Goal: Task Accomplishment & Management: Manage account settings

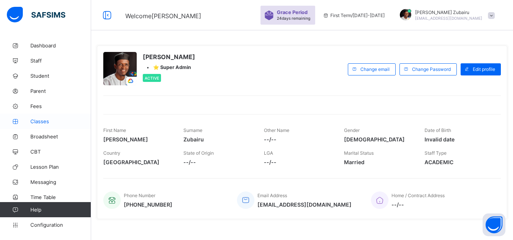
click at [41, 118] on span "Classes" at bounding box center [60, 121] width 61 height 6
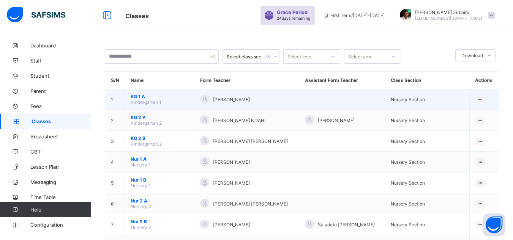
click at [136, 96] on span "KG 1 A" at bounding box center [160, 97] width 58 height 6
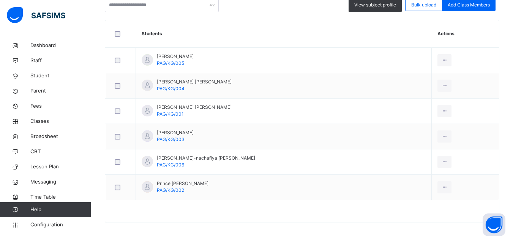
scroll to position [203, 0]
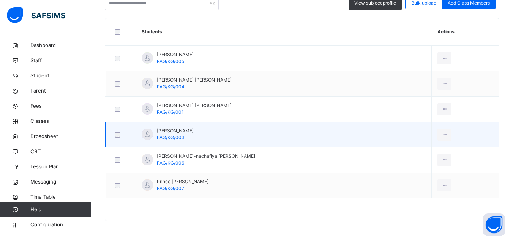
scroll to position [0, 0]
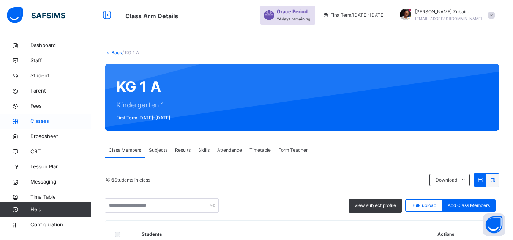
click at [46, 118] on span "Classes" at bounding box center [60, 122] width 61 height 8
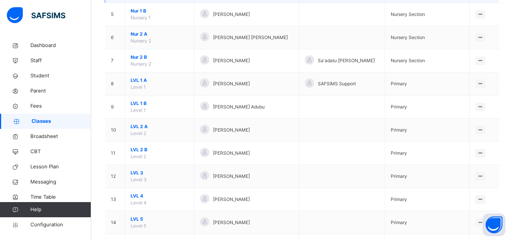
scroll to position [183, 0]
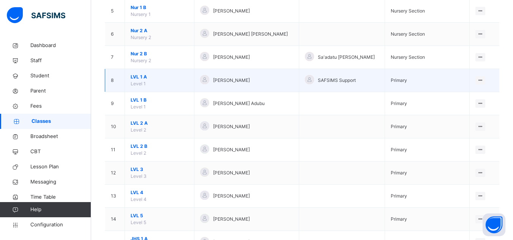
click at [144, 78] on span "LVL 1 A" at bounding box center [160, 77] width 58 height 7
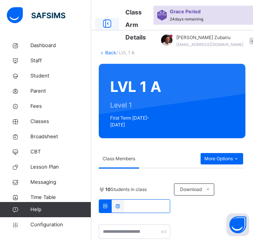
click at [107, 23] on icon at bounding box center [107, 24] width 13 height 14
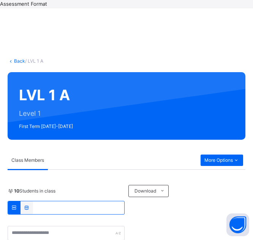
scroll to position [266, 0]
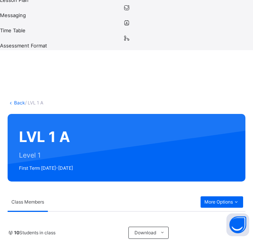
scroll to position [234, 0]
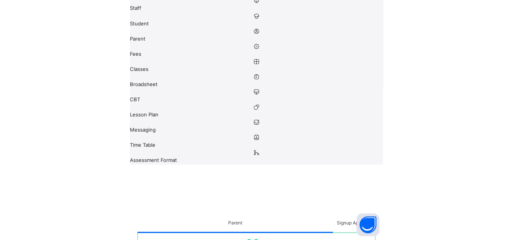
scroll to position [119, 0]
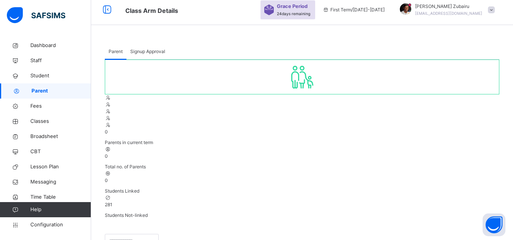
scroll to position [0, 0]
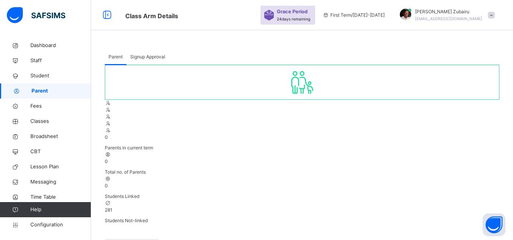
click at [143, 57] on span "Signup Approval" at bounding box center [147, 57] width 35 height 7
drag, startPoint x: 373, startPoint y: 100, endPoint x: 467, endPoint y: 102, distance: 93.8
copy b "primegombe.safsims.com /sign-up-parent"
click at [116, 54] on span "Parent" at bounding box center [116, 57] width 14 height 7
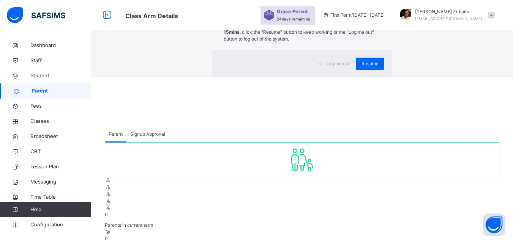
scroll to position [0, 0]
click at [361, 67] on span "Resume" at bounding box center [369, 63] width 17 height 7
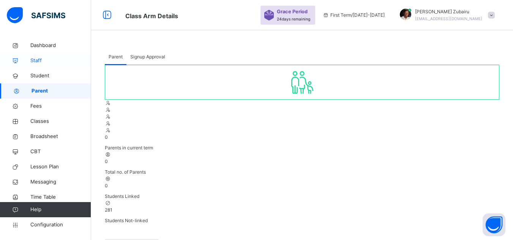
click at [47, 58] on span "Staff" at bounding box center [60, 61] width 61 height 8
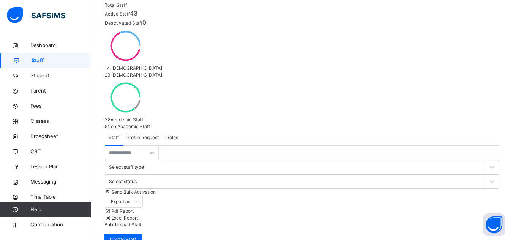
scroll to position [108, 0]
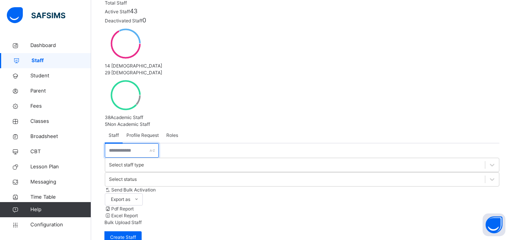
click at [129, 143] on input "text" at bounding box center [132, 150] width 54 height 14
type input "****"
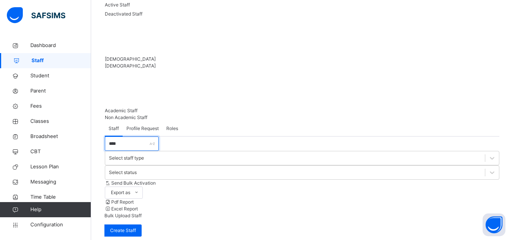
scroll to position [104, 0]
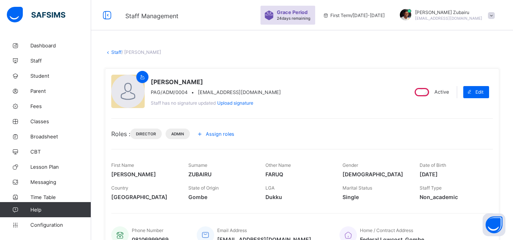
scroll to position [6, 0]
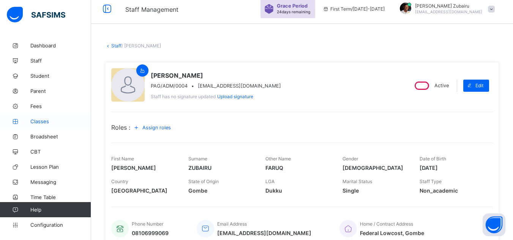
click at [52, 115] on link "Classes" at bounding box center [45, 121] width 91 height 15
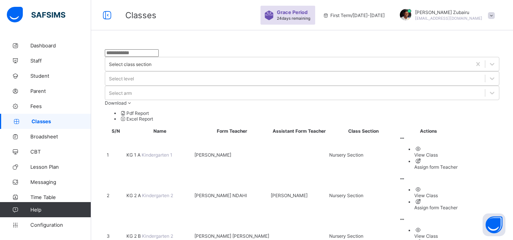
click at [451, 164] on div "Assign form Teacher" at bounding box center [435, 167] width 43 height 6
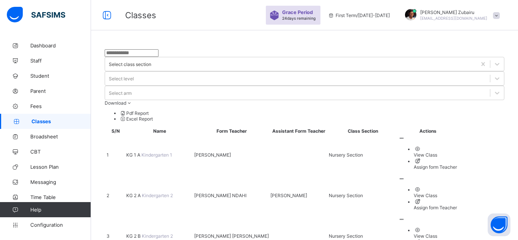
type input "****"
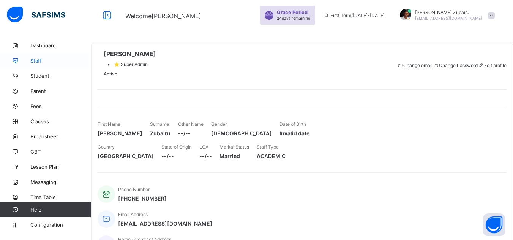
click at [47, 60] on span "Staff" at bounding box center [60, 61] width 61 height 6
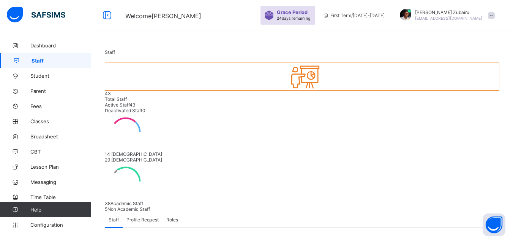
click at [142, 217] on span "Profile Request" at bounding box center [142, 220] width 32 height 6
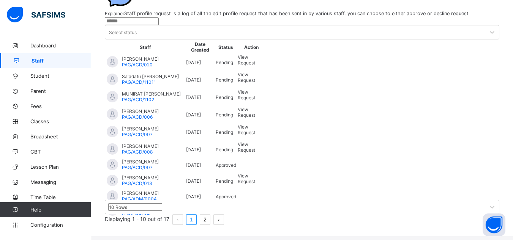
scroll to position [273, 0]
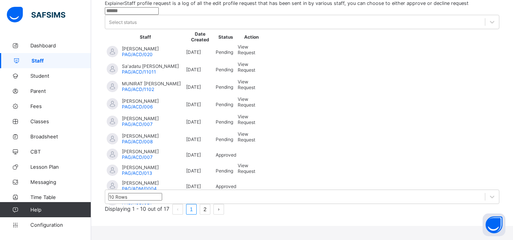
click at [255, 163] on span "View Request" at bounding box center [246, 168] width 17 height 11
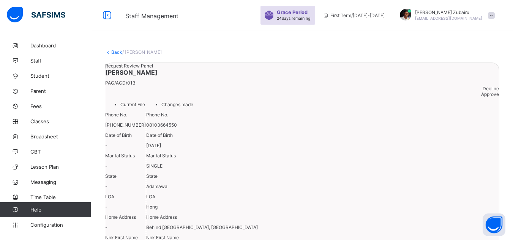
click at [477, 97] on div "Approve" at bounding box center [302, 94] width 394 height 6
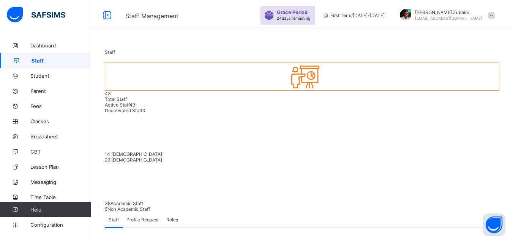
scroll to position [102, 0]
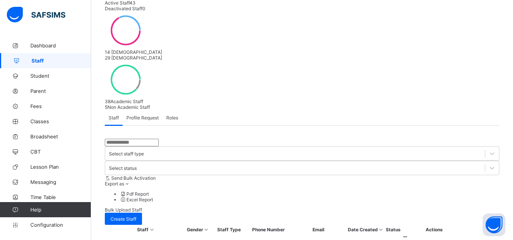
click at [140, 115] on span "Profile Request" at bounding box center [142, 118] width 32 height 6
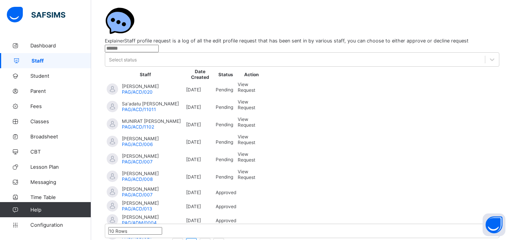
scroll to position [273, 0]
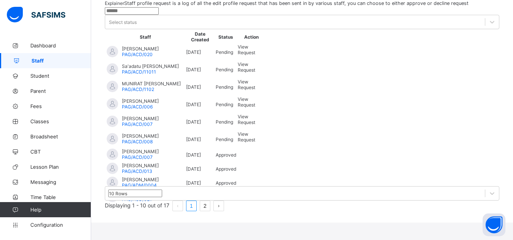
click at [255, 131] on span "View Request" at bounding box center [246, 136] width 17 height 11
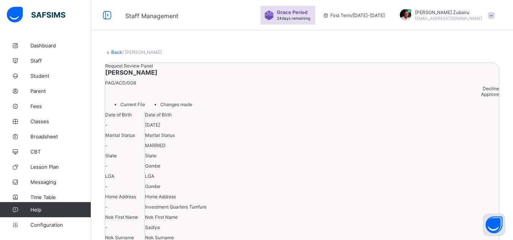
click at [481, 97] on span "Approve" at bounding box center [490, 94] width 18 height 6
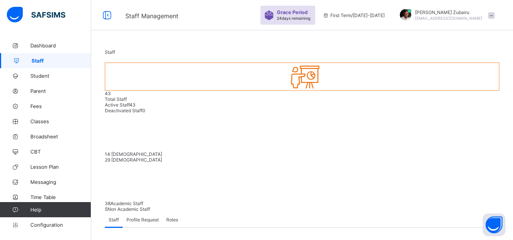
scroll to position [102, 0]
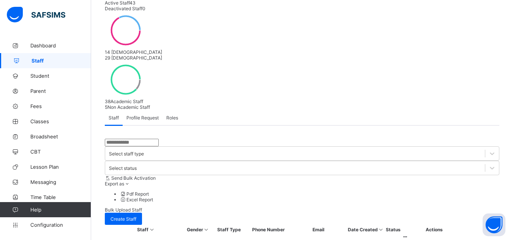
click at [153, 115] on span "Profile Request" at bounding box center [142, 118] width 32 height 6
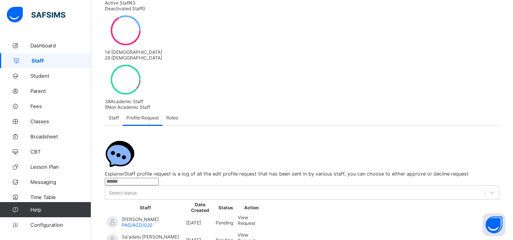
click at [255, 215] on span "View Request" at bounding box center [246, 220] width 17 height 11
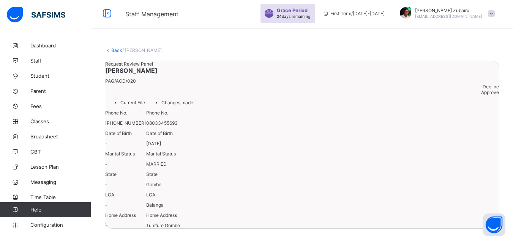
click at [481, 90] on span "Approve" at bounding box center [490, 93] width 18 height 6
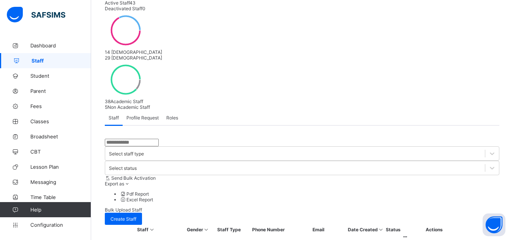
click at [146, 115] on span "Profile Request" at bounding box center [142, 118] width 32 height 6
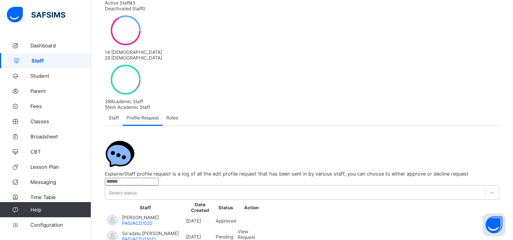
click at [255, 229] on span "View Request" at bounding box center [246, 234] width 17 height 11
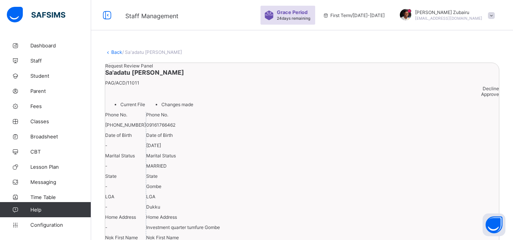
click at [475, 97] on div "Approve" at bounding box center [302, 94] width 394 height 6
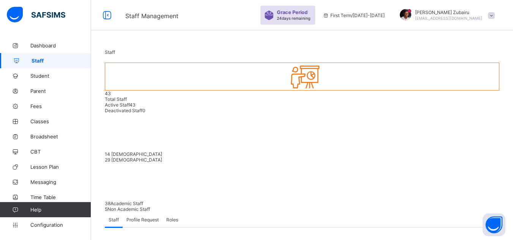
scroll to position [102, 0]
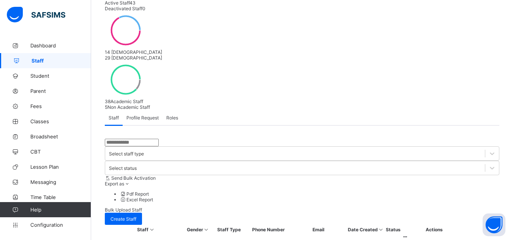
click at [151, 115] on span "Profile Request" at bounding box center [142, 118] width 32 height 6
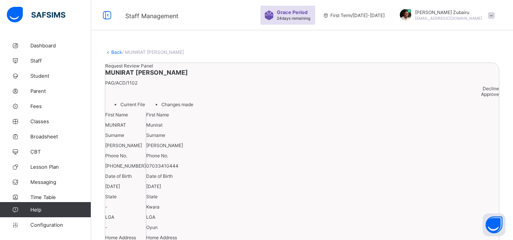
click at [481, 97] on span "Approve" at bounding box center [490, 94] width 18 height 6
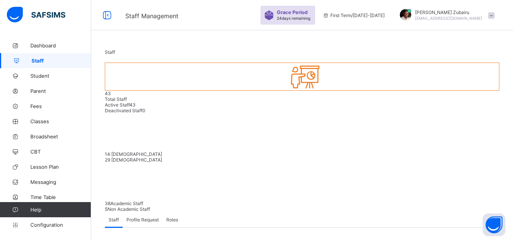
scroll to position [102, 0]
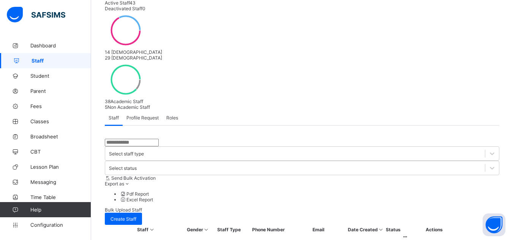
click at [151, 115] on span "Profile Request" at bounding box center [142, 118] width 32 height 6
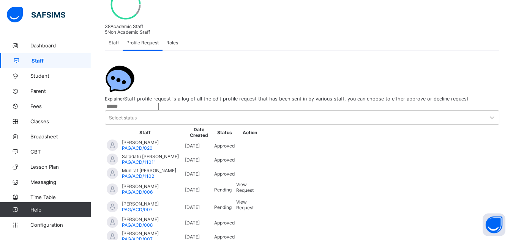
scroll to position [190, 0]
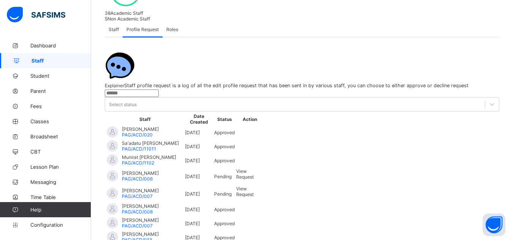
click at [253, 168] on span "View Request" at bounding box center [244, 173] width 17 height 11
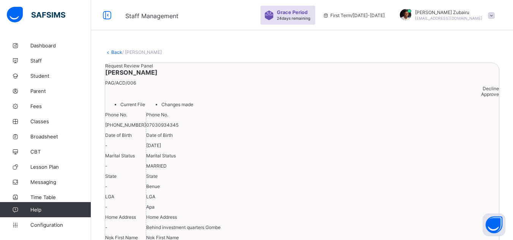
click at [481, 97] on span "Approve" at bounding box center [490, 94] width 18 height 6
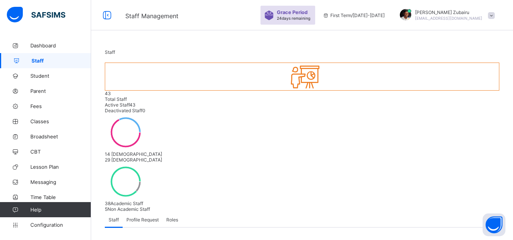
click at [139, 217] on span "Profile Request" at bounding box center [142, 220] width 32 height 6
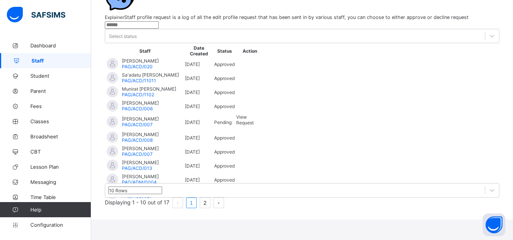
scroll to position [273, 0]
click at [253, 114] on span "View Request" at bounding box center [244, 119] width 17 height 11
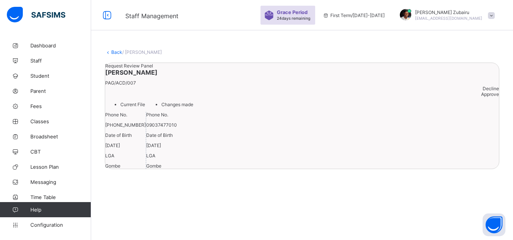
scroll to position [40, 0]
click at [481, 91] on span "Approve" at bounding box center [490, 94] width 18 height 6
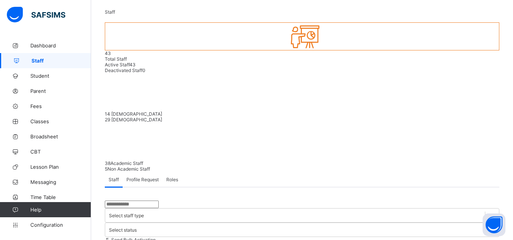
scroll to position [102, 0]
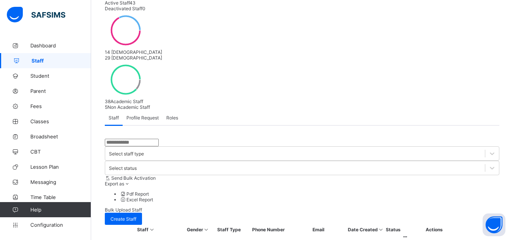
click at [152, 115] on span "Profile Request" at bounding box center [142, 118] width 32 height 6
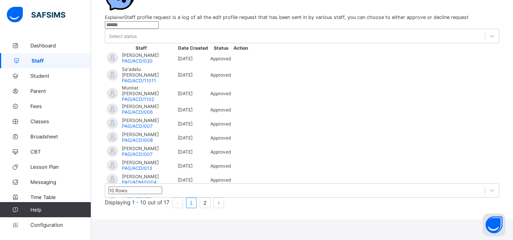
scroll to position [273, 0]
click at [210, 208] on li "2" at bounding box center [205, 203] width 11 height 11
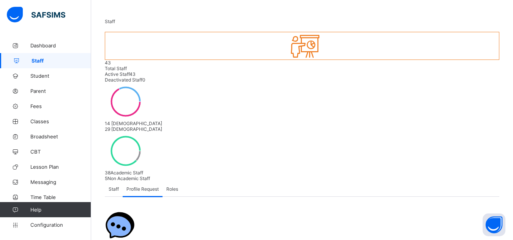
scroll to position [30, 0]
click at [47, 63] on span "Staff" at bounding box center [61, 61] width 60 height 6
click at [52, 119] on span "Classes" at bounding box center [60, 121] width 61 height 6
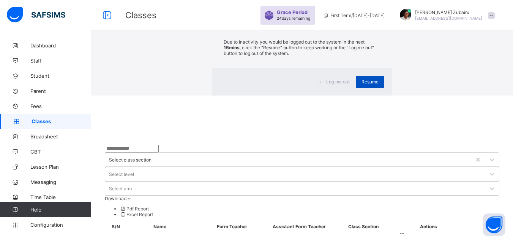
click at [361, 85] on span "Resume" at bounding box center [369, 82] width 17 height 6
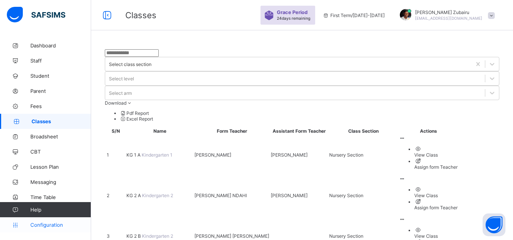
click at [55, 226] on span "Configuration" at bounding box center [60, 225] width 60 height 6
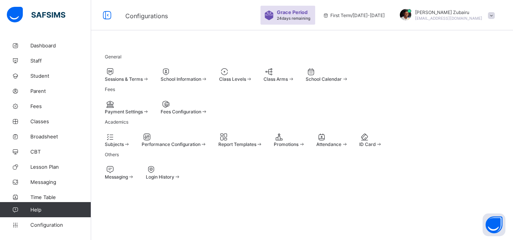
click at [161, 109] on span at bounding box center [161, 109] width 0 height 0
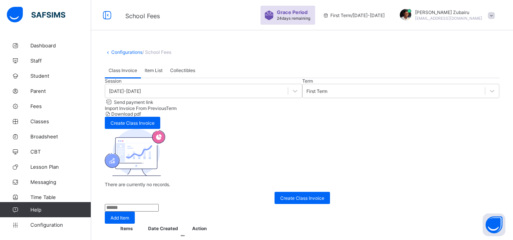
click at [240, 154] on div "Session 2025-2026 Term First Term Send payment link Import Invoice From Previou…" at bounding box center [302, 141] width 394 height 126
click at [154, 76] on div "Item List" at bounding box center [153, 70] width 25 height 15
click at [185, 73] on span "Collectibles" at bounding box center [182, 71] width 25 height 6
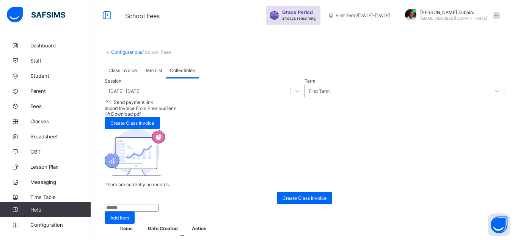
type input "**********"
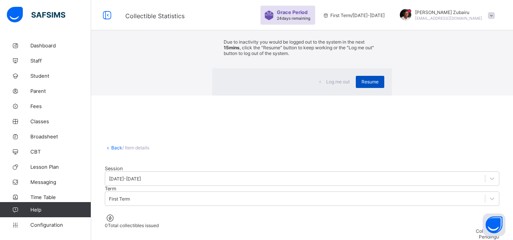
click at [361, 85] on span "Resume" at bounding box center [369, 82] width 17 height 6
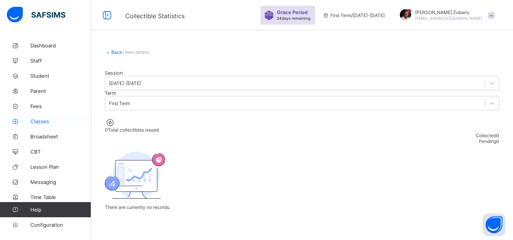
click at [59, 122] on span "Classes" at bounding box center [60, 121] width 61 height 6
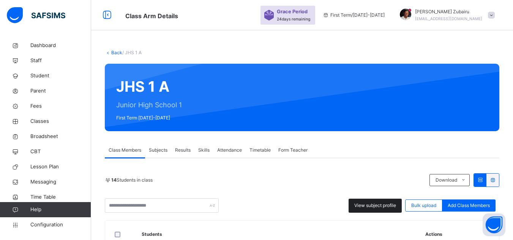
click at [375, 206] on span "View subject profile" at bounding box center [375, 205] width 42 height 7
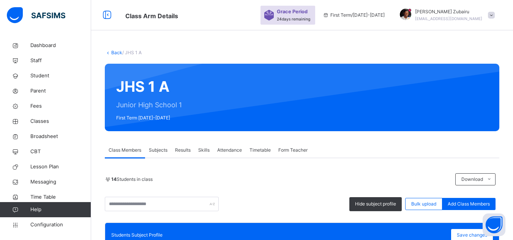
click at [115, 55] on link "Back" at bounding box center [116, 53] width 11 height 6
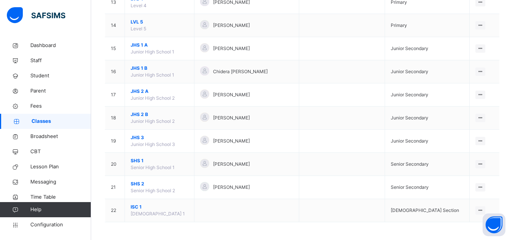
scroll to position [378, 0]
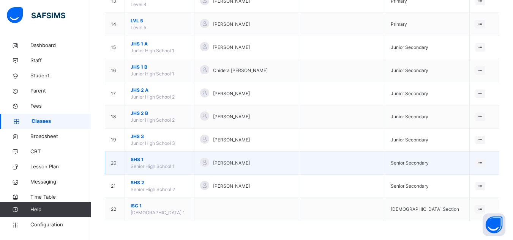
click at [133, 160] on span "SHS 1" at bounding box center [160, 159] width 58 height 7
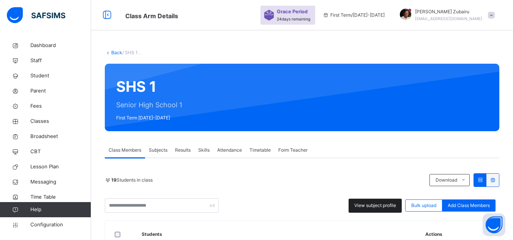
click at [366, 205] on span "View subject profile" at bounding box center [375, 205] width 42 height 7
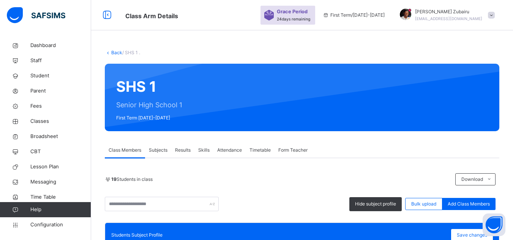
click at [113, 52] on link "Back" at bounding box center [116, 53] width 11 height 6
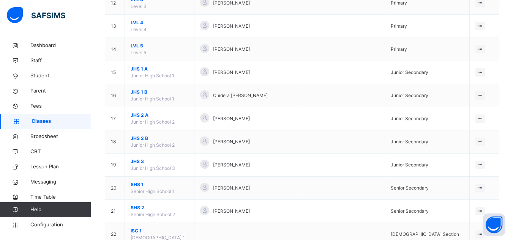
scroll to position [378, 0]
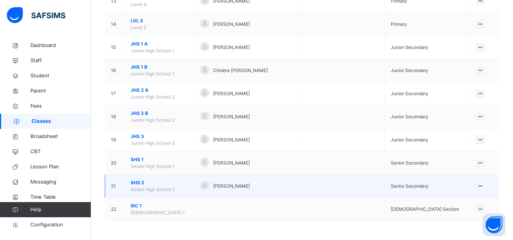
click at [138, 182] on span "SHS 2" at bounding box center [160, 182] width 58 height 7
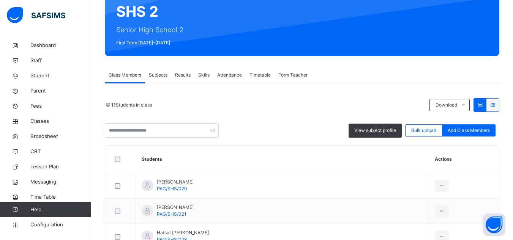
scroll to position [101, 0]
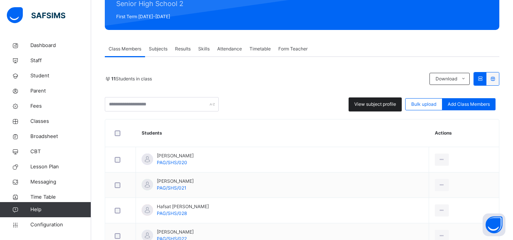
click at [390, 106] on span "View subject profile" at bounding box center [375, 104] width 42 height 7
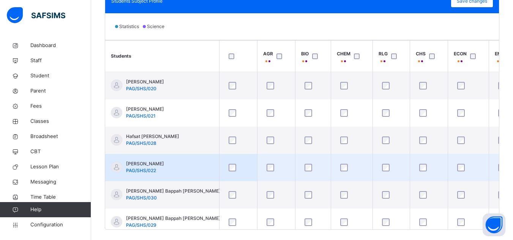
scroll to position [0, 0]
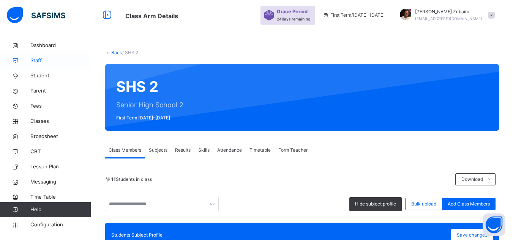
click at [41, 57] on span "Staff" at bounding box center [60, 61] width 61 height 8
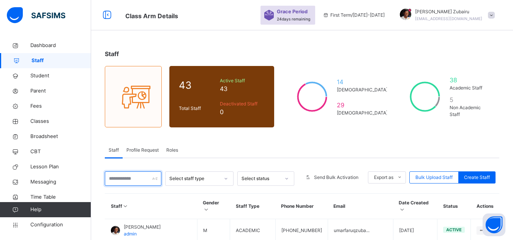
click at [139, 175] on input "text" at bounding box center [133, 179] width 57 height 14
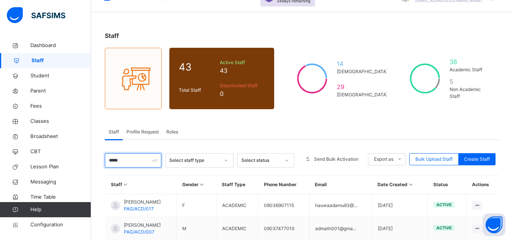
scroll to position [64, 0]
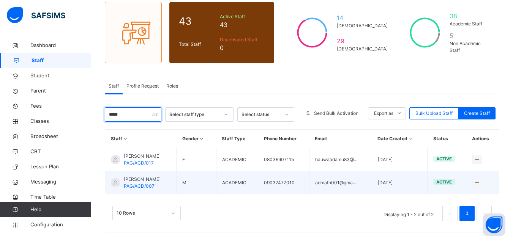
type input "*****"
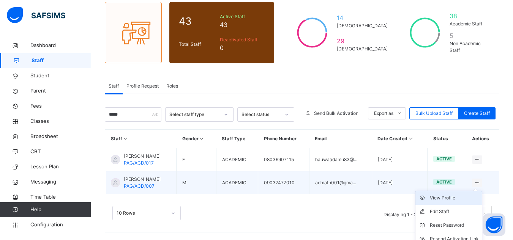
click at [446, 197] on div "View Profile" at bounding box center [454, 198] width 49 height 8
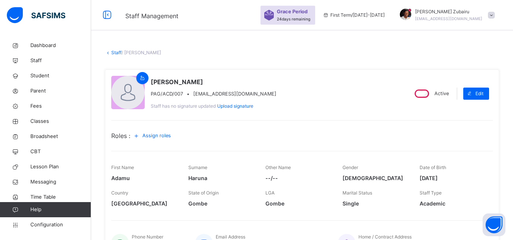
click at [153, 137] on span "Assign roles" at bounding box center [156, 135] width 28 height 7
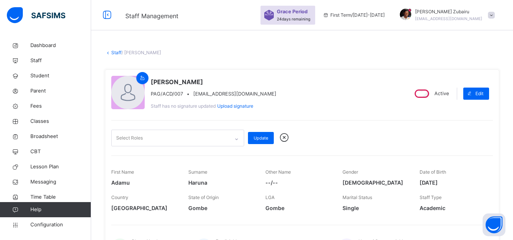
click at [195, 138] on div "Select Roles" at bounding box center [171, 138] width 118 height 16
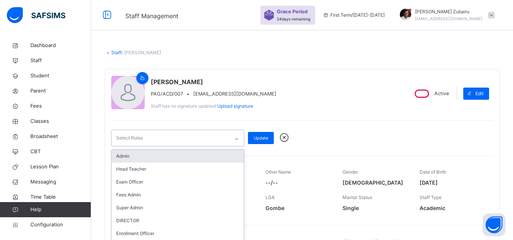
scroll to position [3, 0]
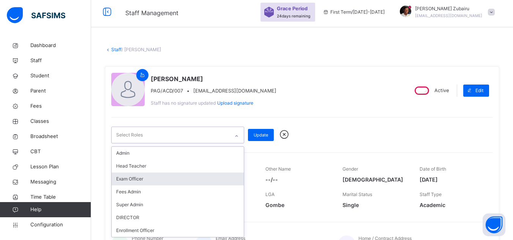
click at [161, 179] on div "Exam Officer" at bounding box center [178, 179] width 132 height 13
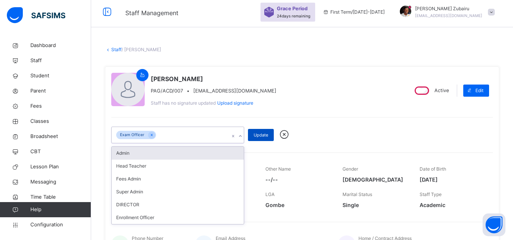
click at [266, 134] on span "Update" at bounding box center [260, 135] width 14 height 6
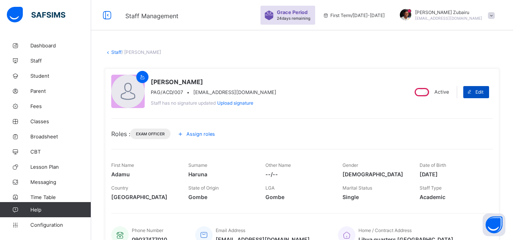
click at [482, 89] on span "Edit" at bounding box center [479, 92] width 8 height 6
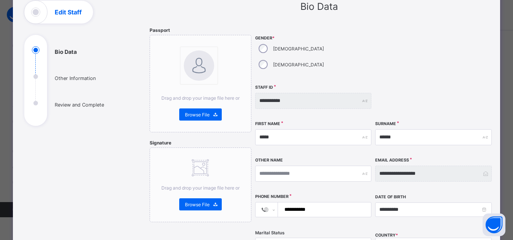
scroll to position [63, 0]
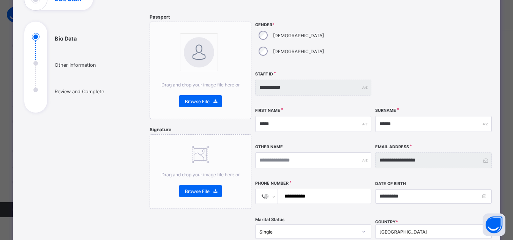
click at [249, 123] on div "**********" at bounding box center [319, 216] width 339 height 405
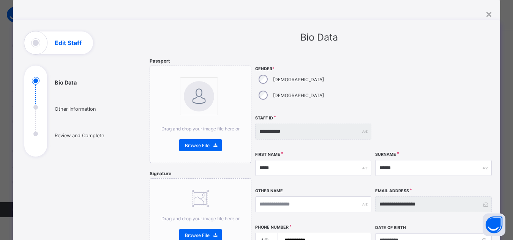
scroll to position [19, 0]
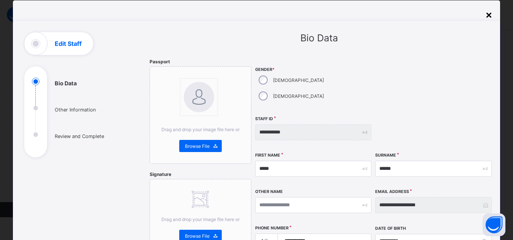
click at [490, 15] on div "×" at bounding box center [488, 14] width 7 height 13
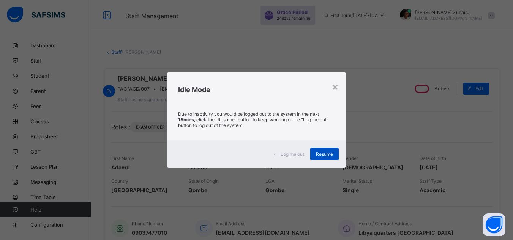
click at [321, 159] on div "Resume" at bounding box center [324, 154] width 28 height 12
